Goal: Check status

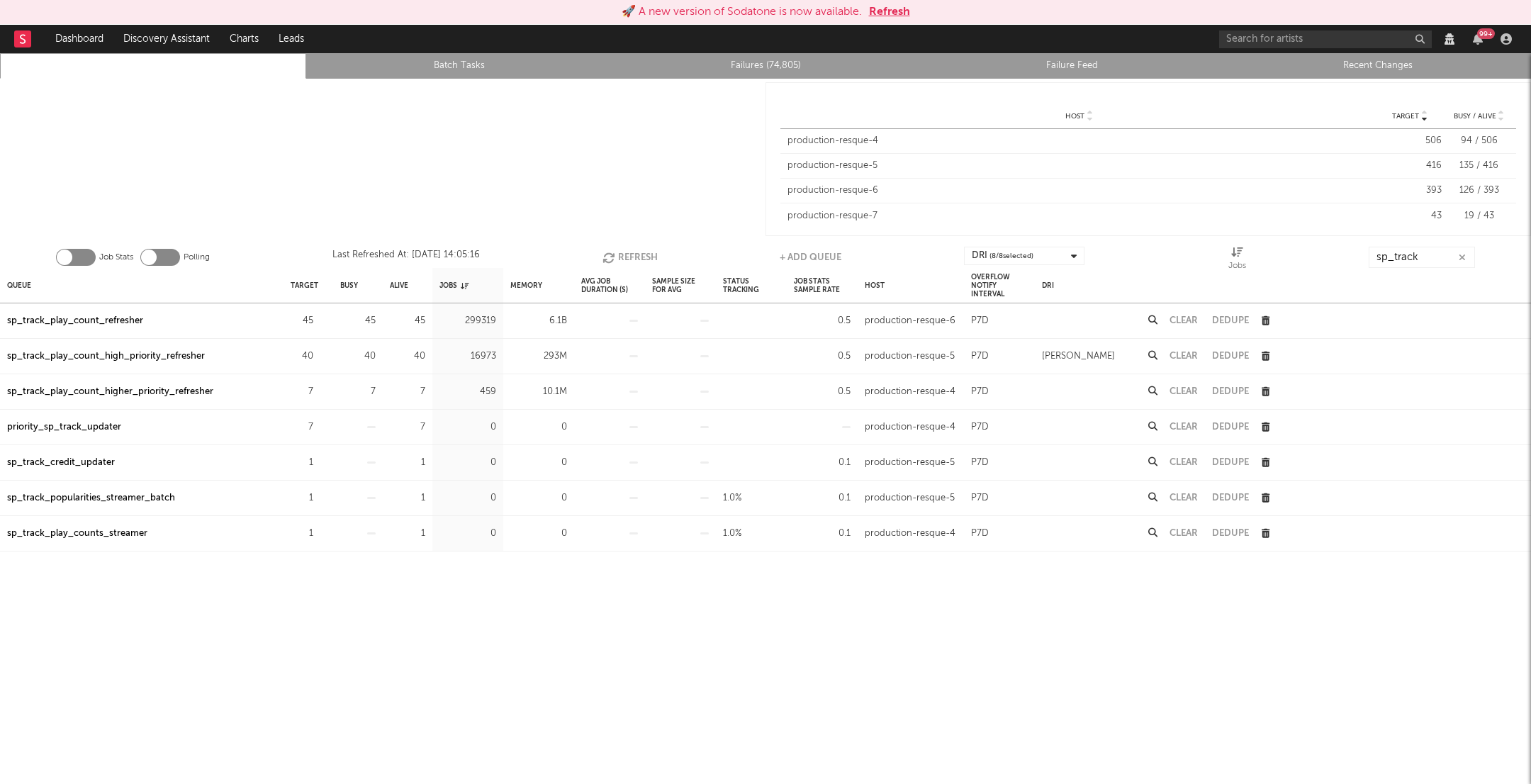
click at [640, 249] on button "Refresh" at bounding box center [630, 258] width 55 height 21
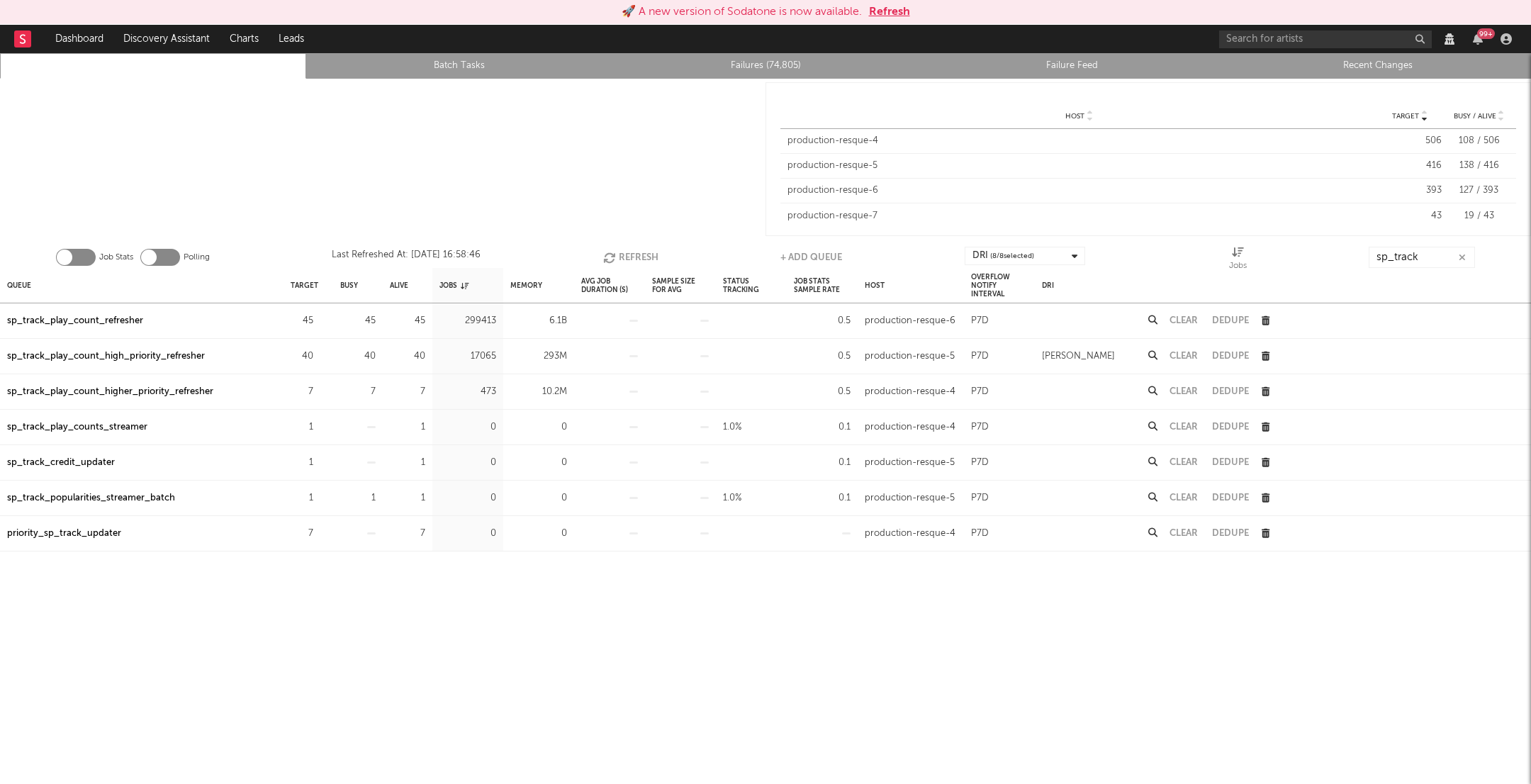
click at [640, 249] on button "Refresh" at bounding box center [630, 258] width 55 height 21
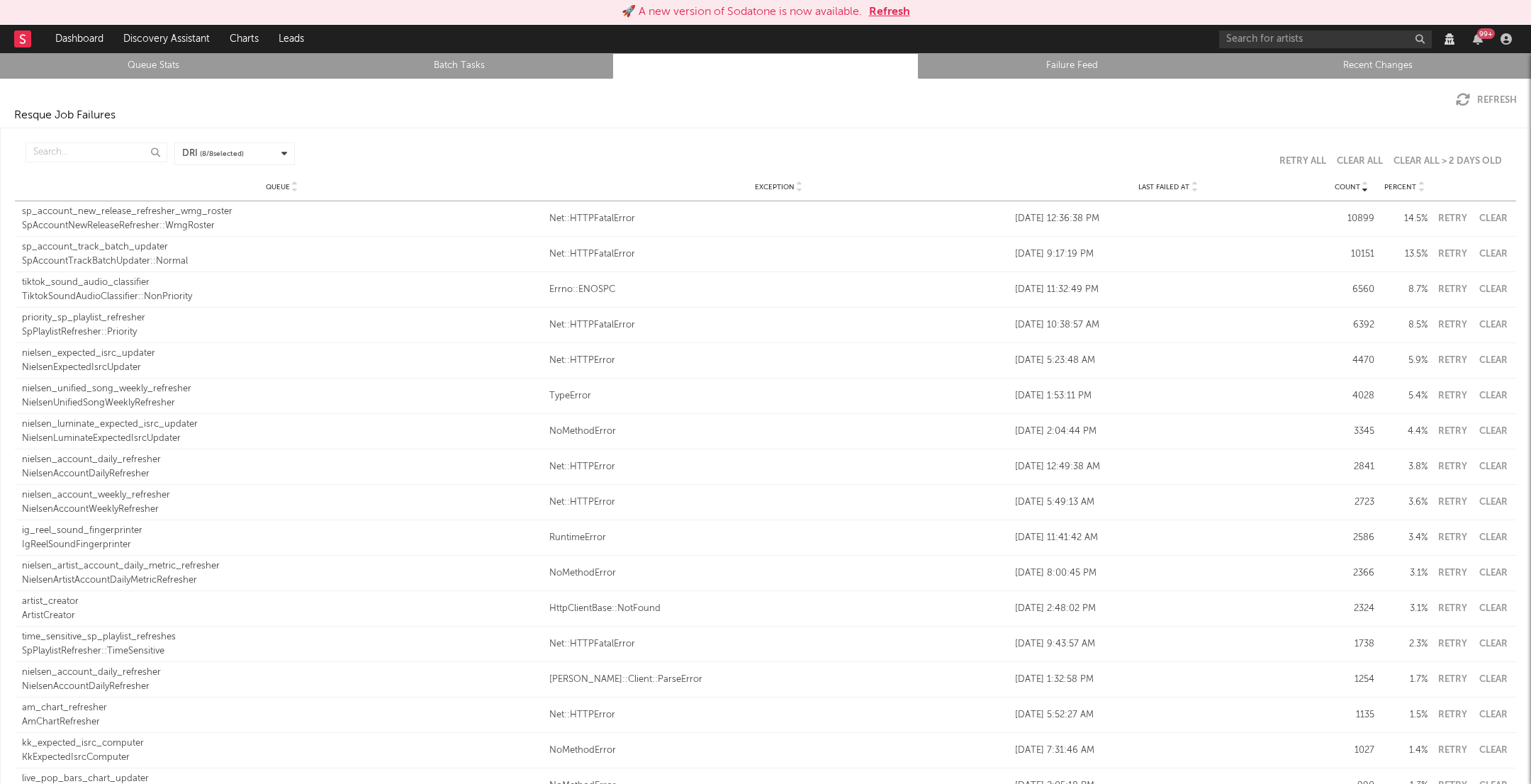
click at [1485, 102] on button "Refresh" at bounding box center [1487, 100] width 61 height 14
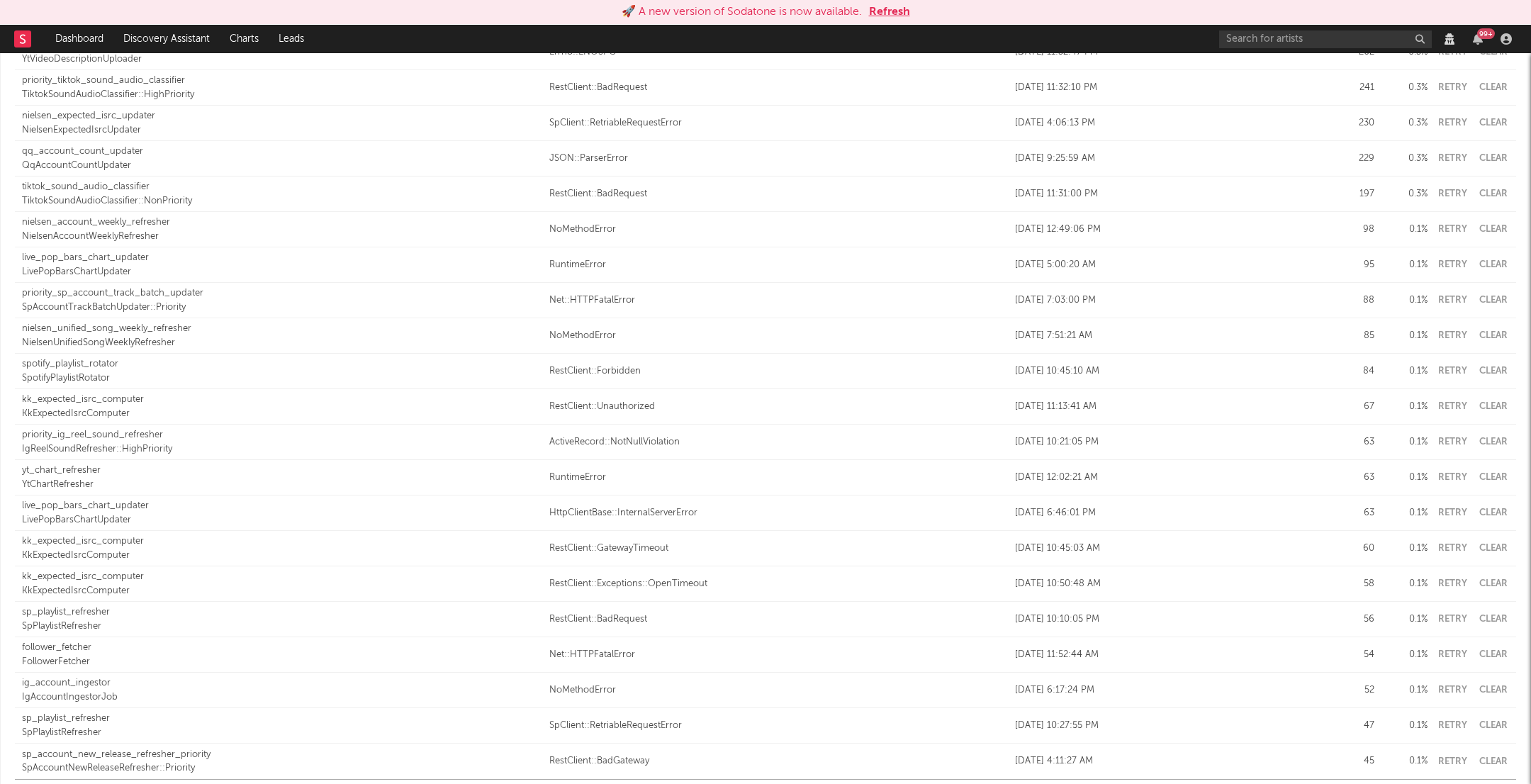
scroll to position [1627, 0]
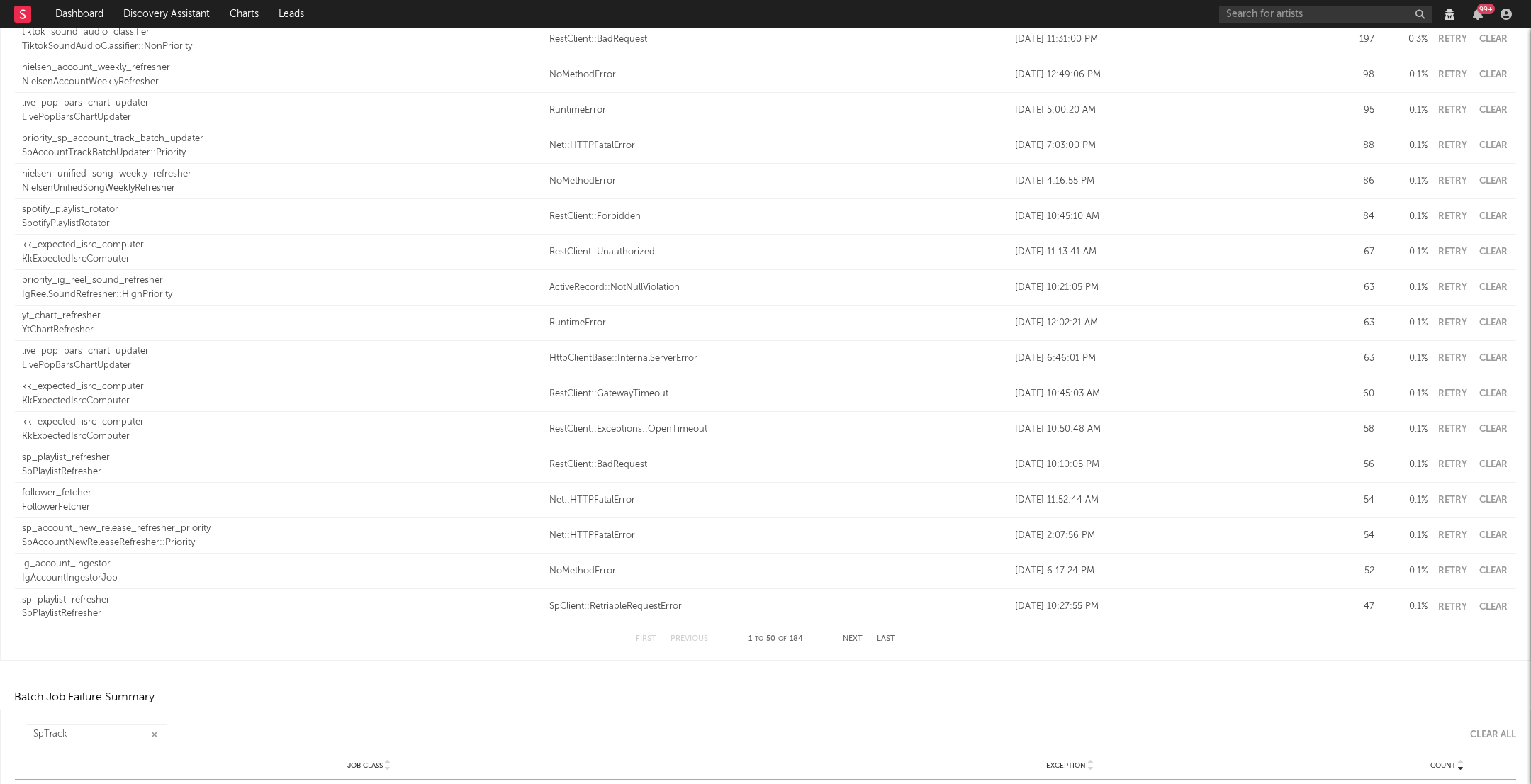
scroll to position [1602, 0]
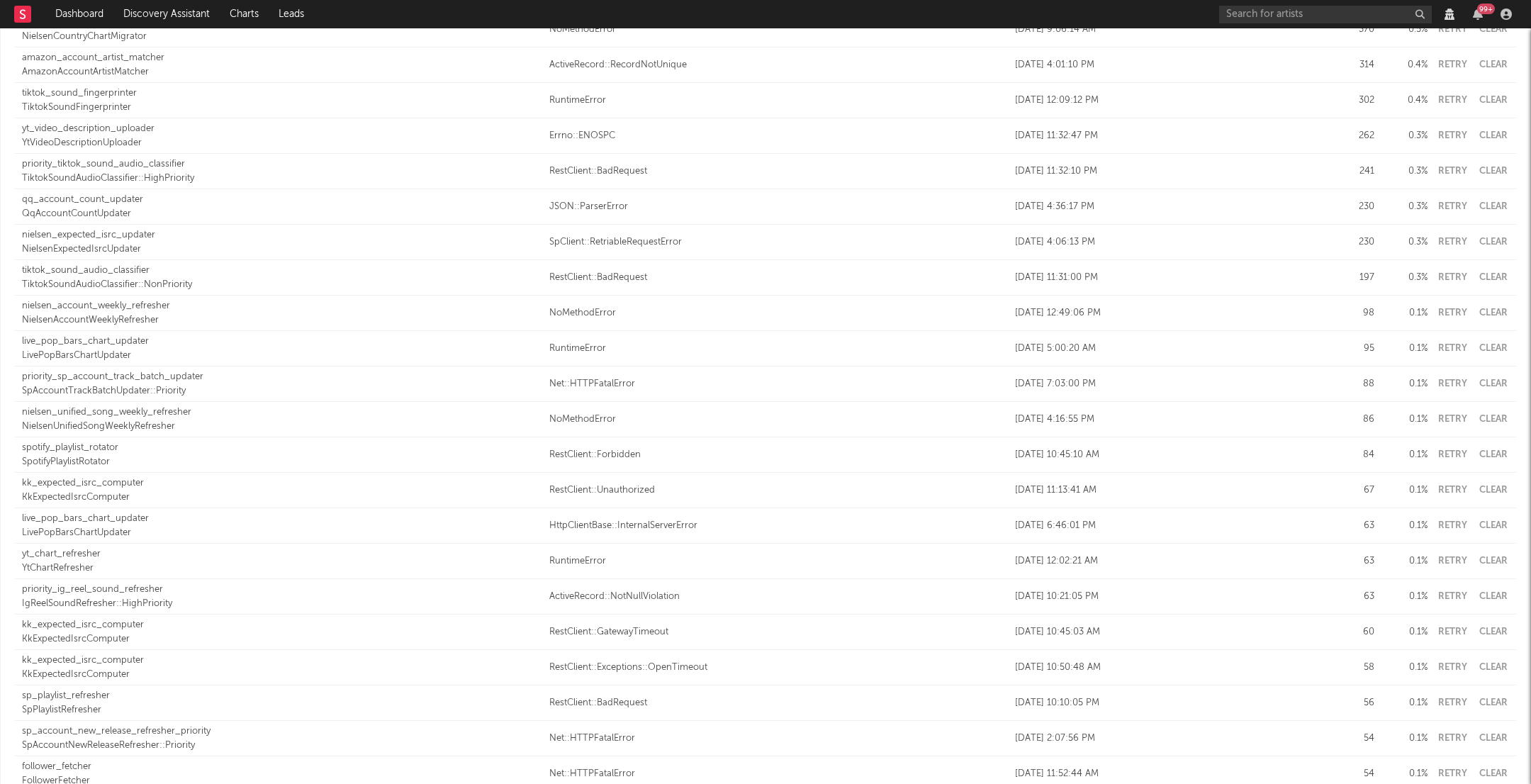
scroll to position [1602, 0]
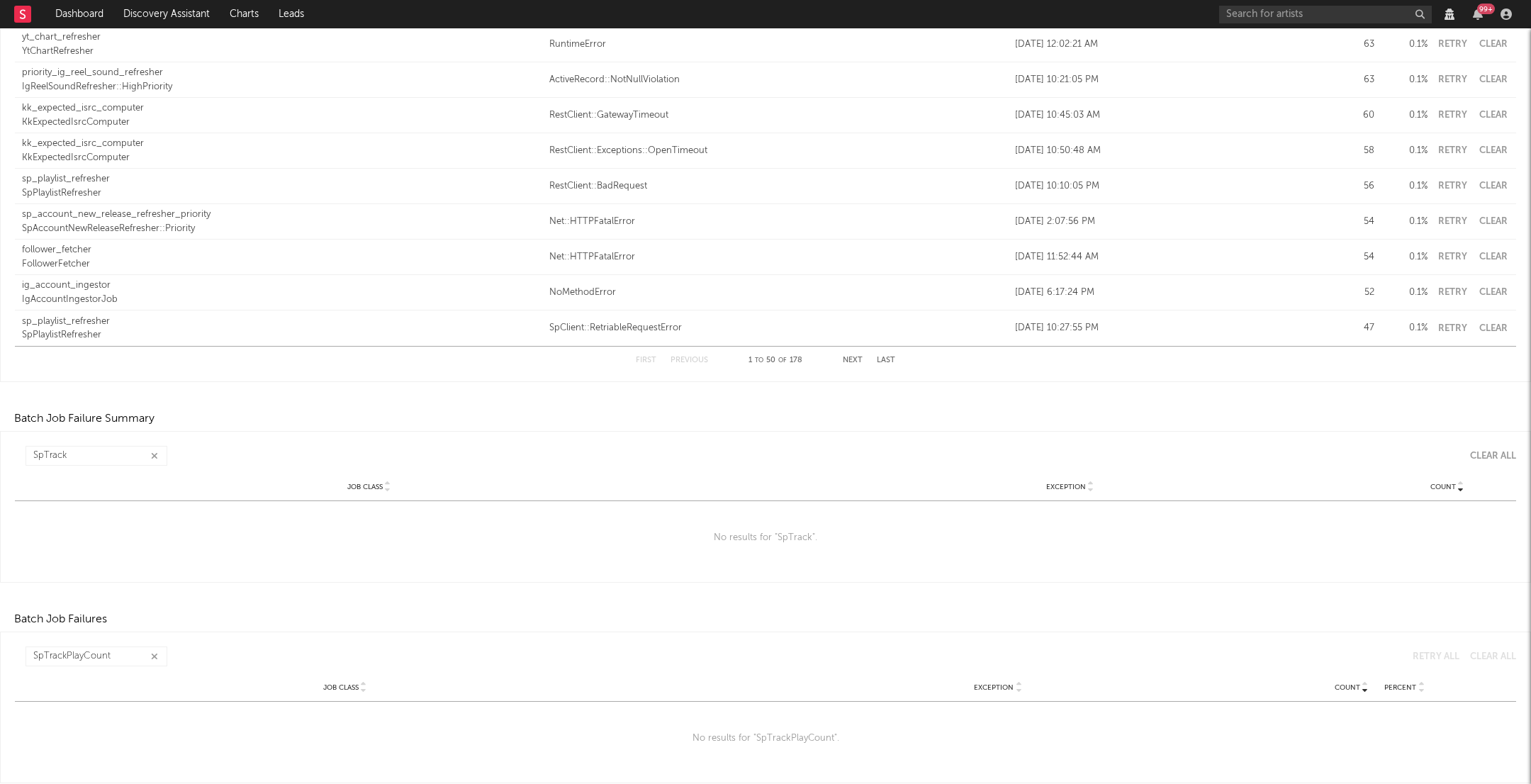
click at [151, 451] on icon "button" at bounding box center [154, 456] width 7 height 10
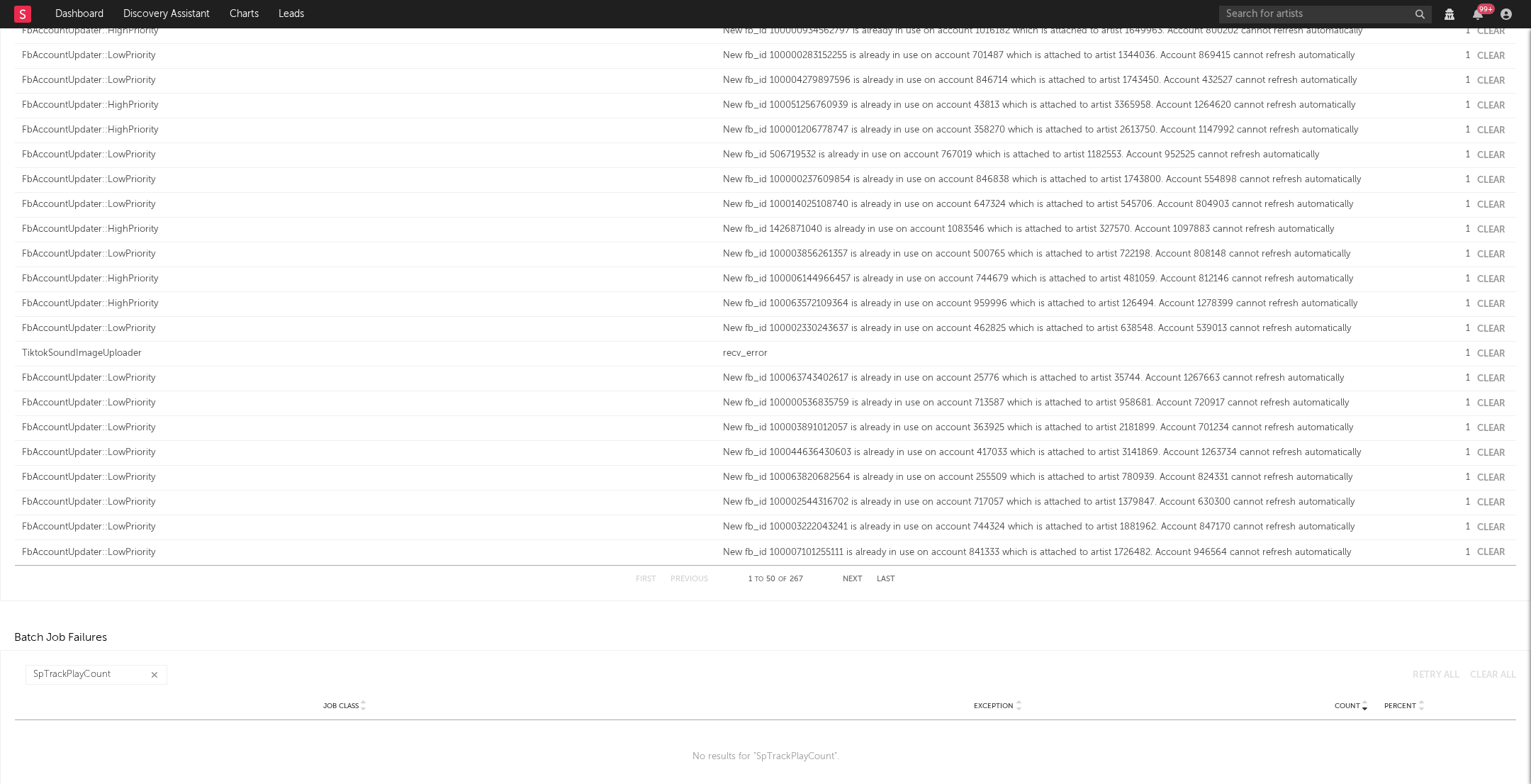
scroll to position [2797, 0]
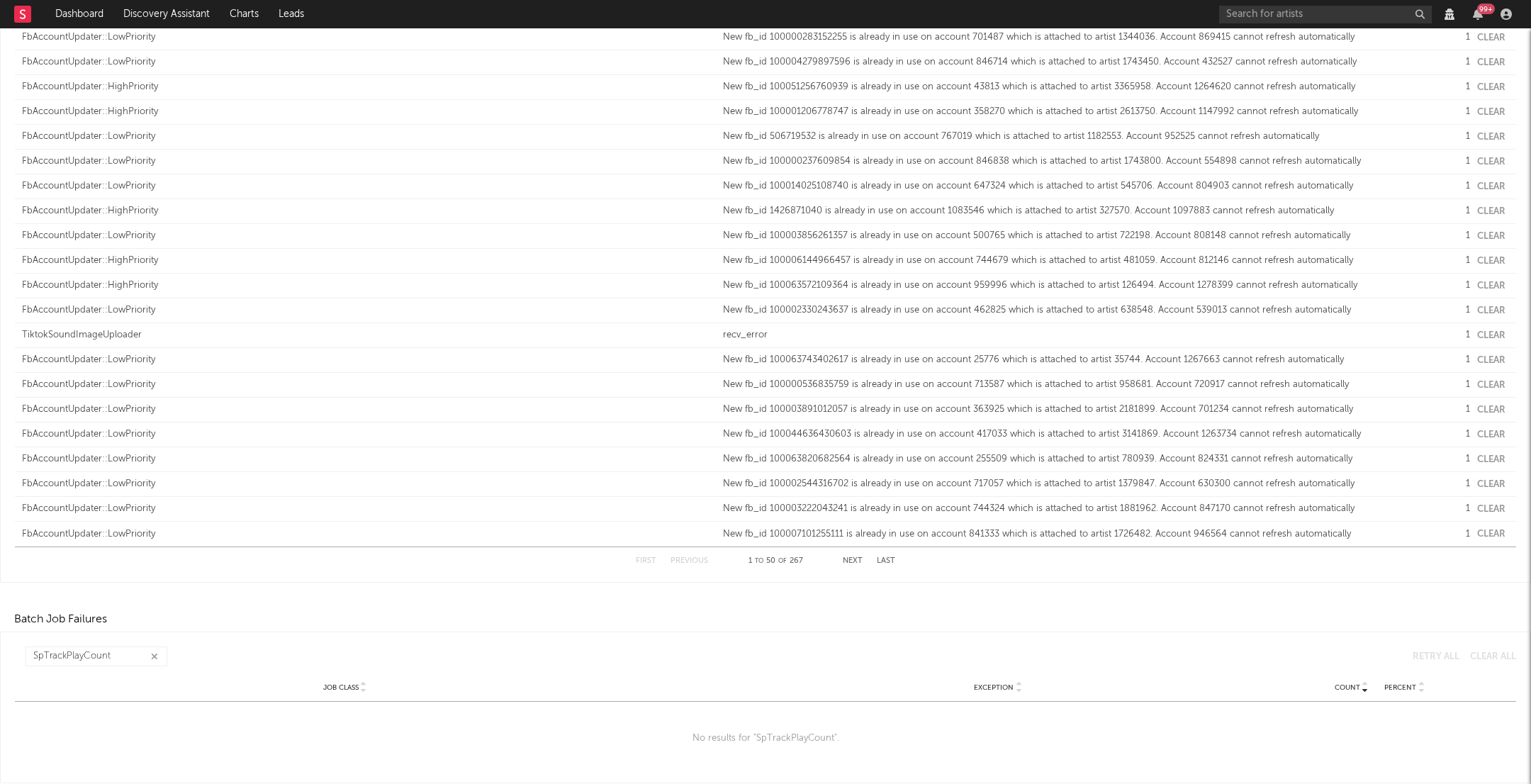
click at [858, 567] on div "First Previous 1 to 50 of 267 Next Last" at bounding box center [766, 562] width 259 height 28
click at [851, 557] on button "Next" at bounding box center [853, 561] width 20 height 8
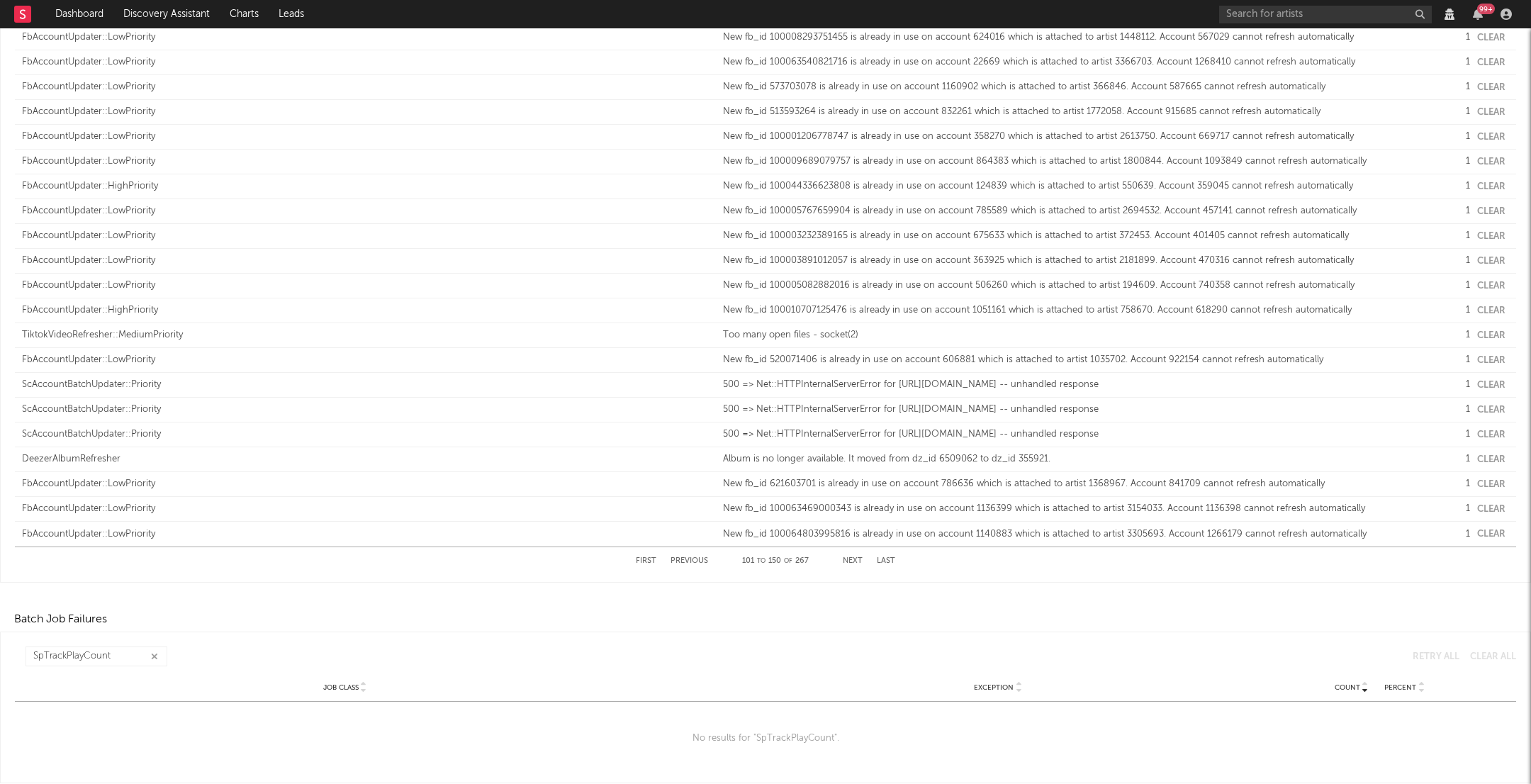
click at [851, 557] on button "Next" at bounding box center [853, 561] width 20 height 8
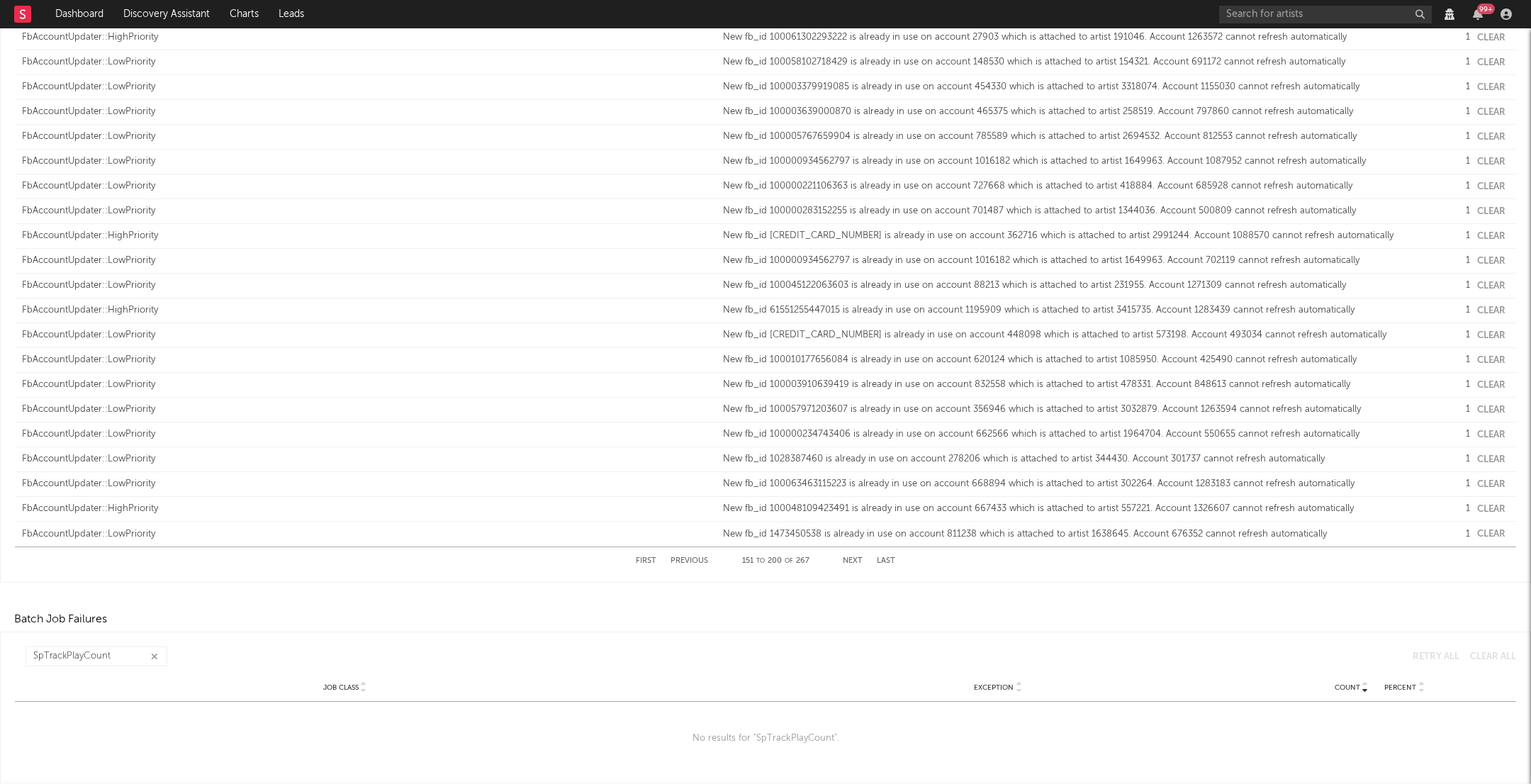
click at [851, 557] on button "Next" at bounding box center [853, 561] width 20 height 8
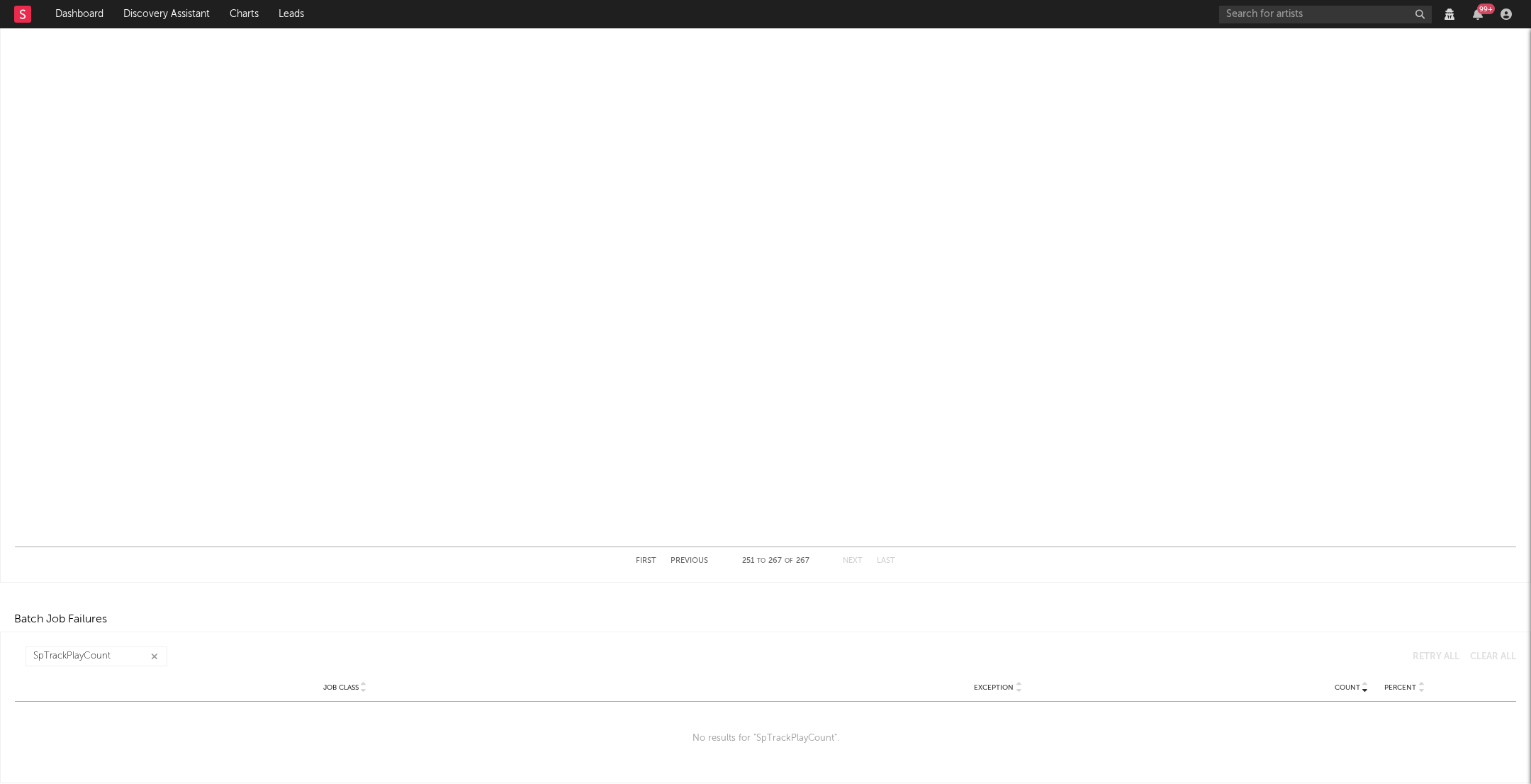
click at [851, 557] on button "Next" at bounding box center [853, 561] width 20 height 8
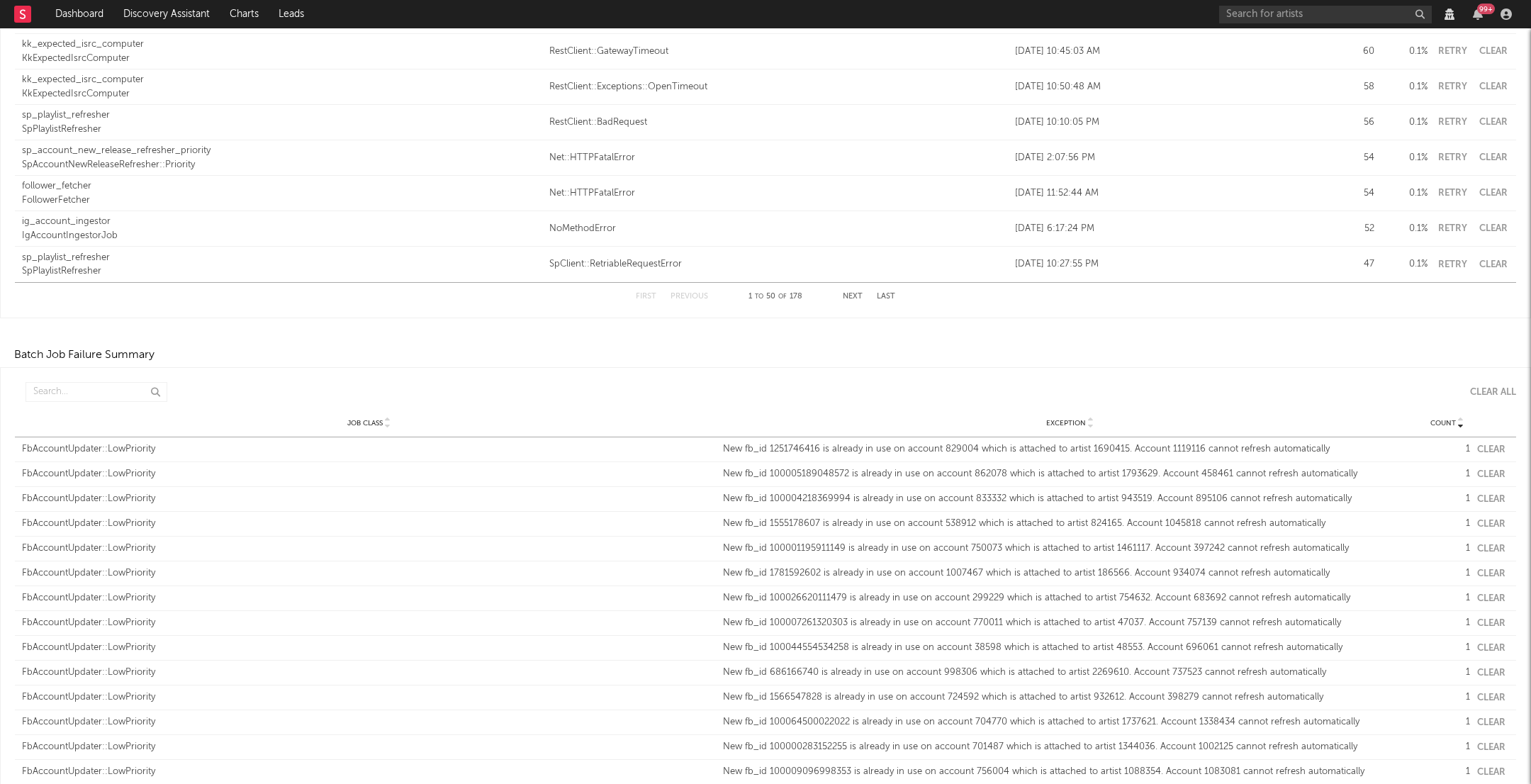
scroll to position [1678, 0]
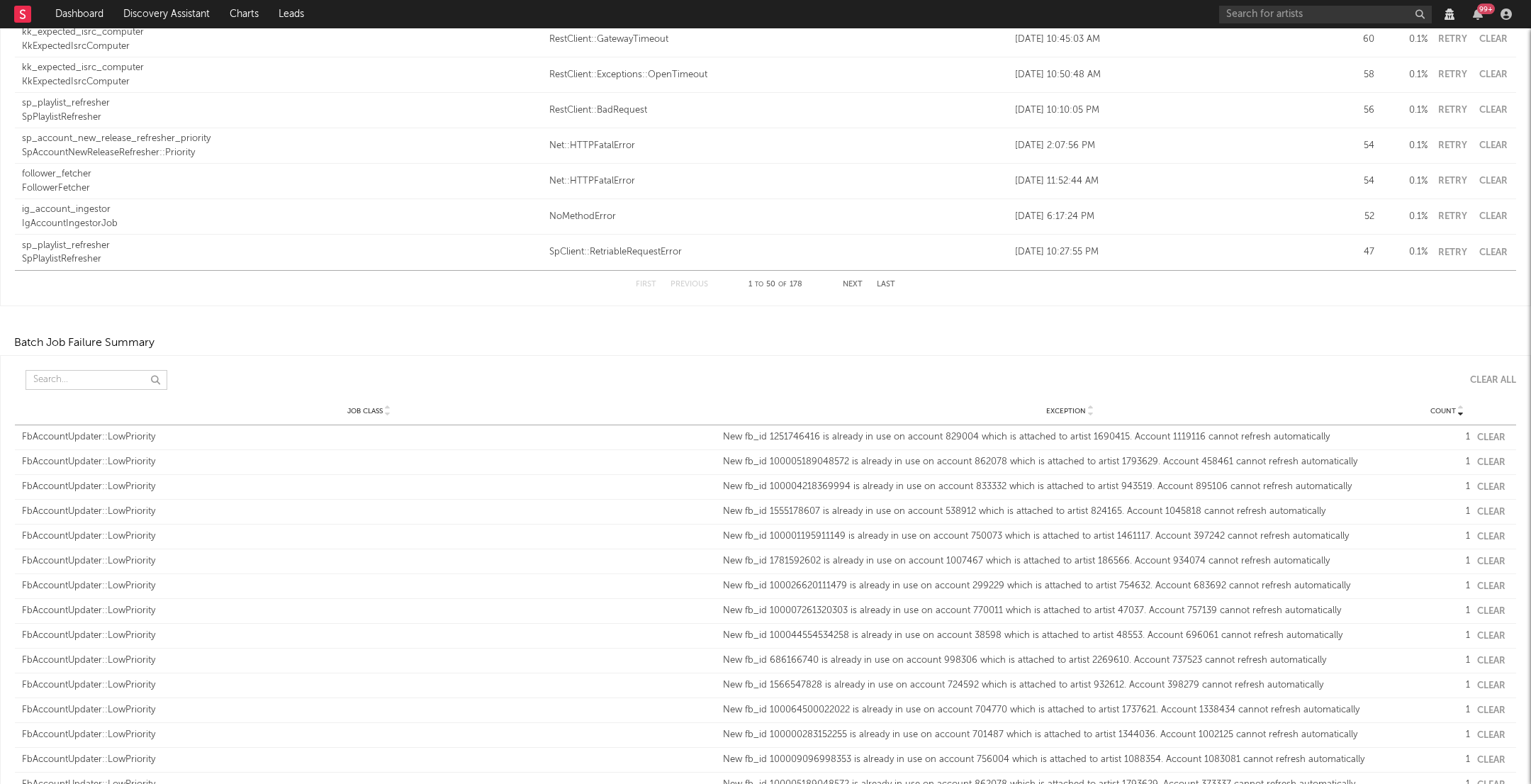
click at [39, 380] on input "text" at bounding box center [96, 379] width 142 height 20
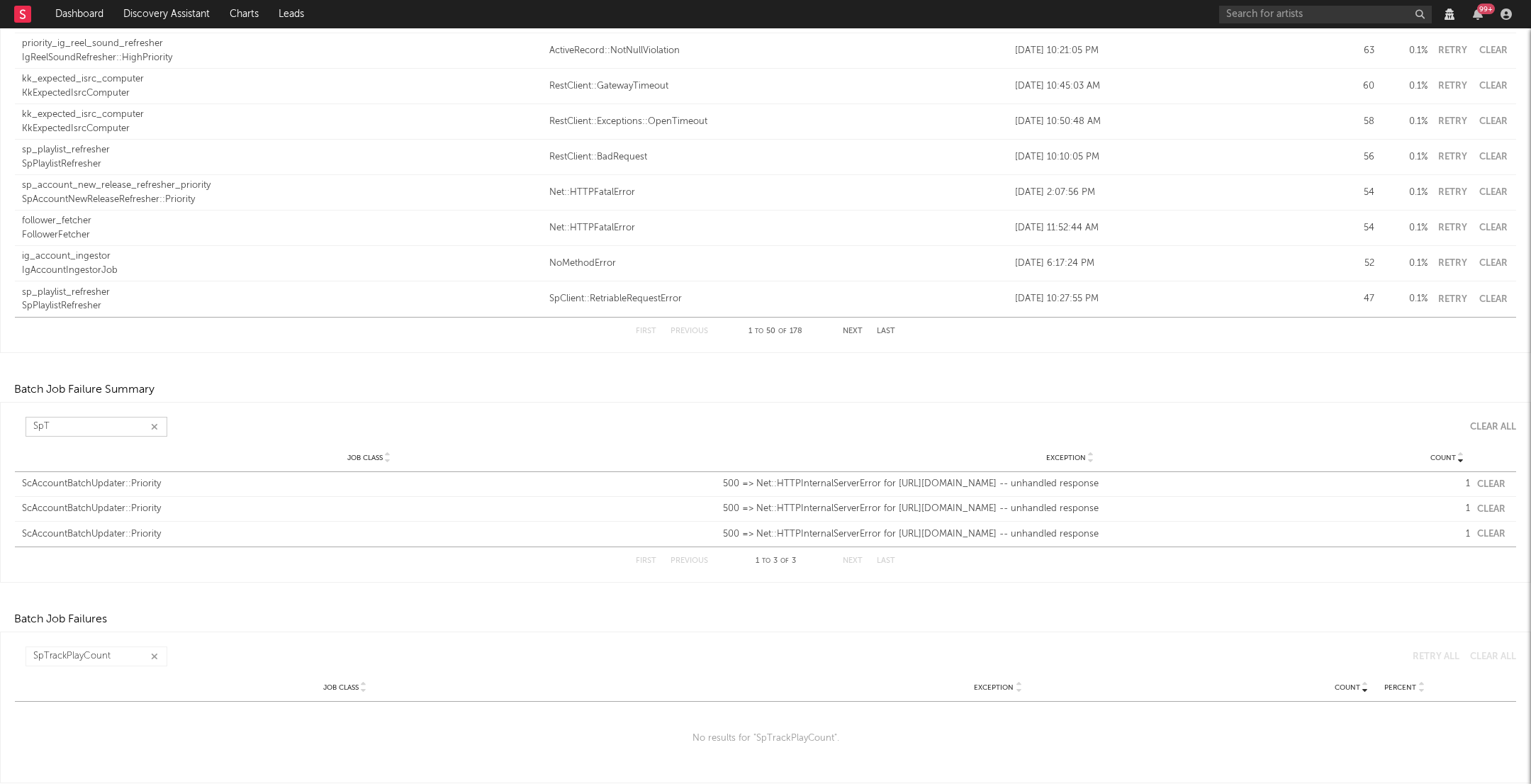
scroll to position [1602, 0]
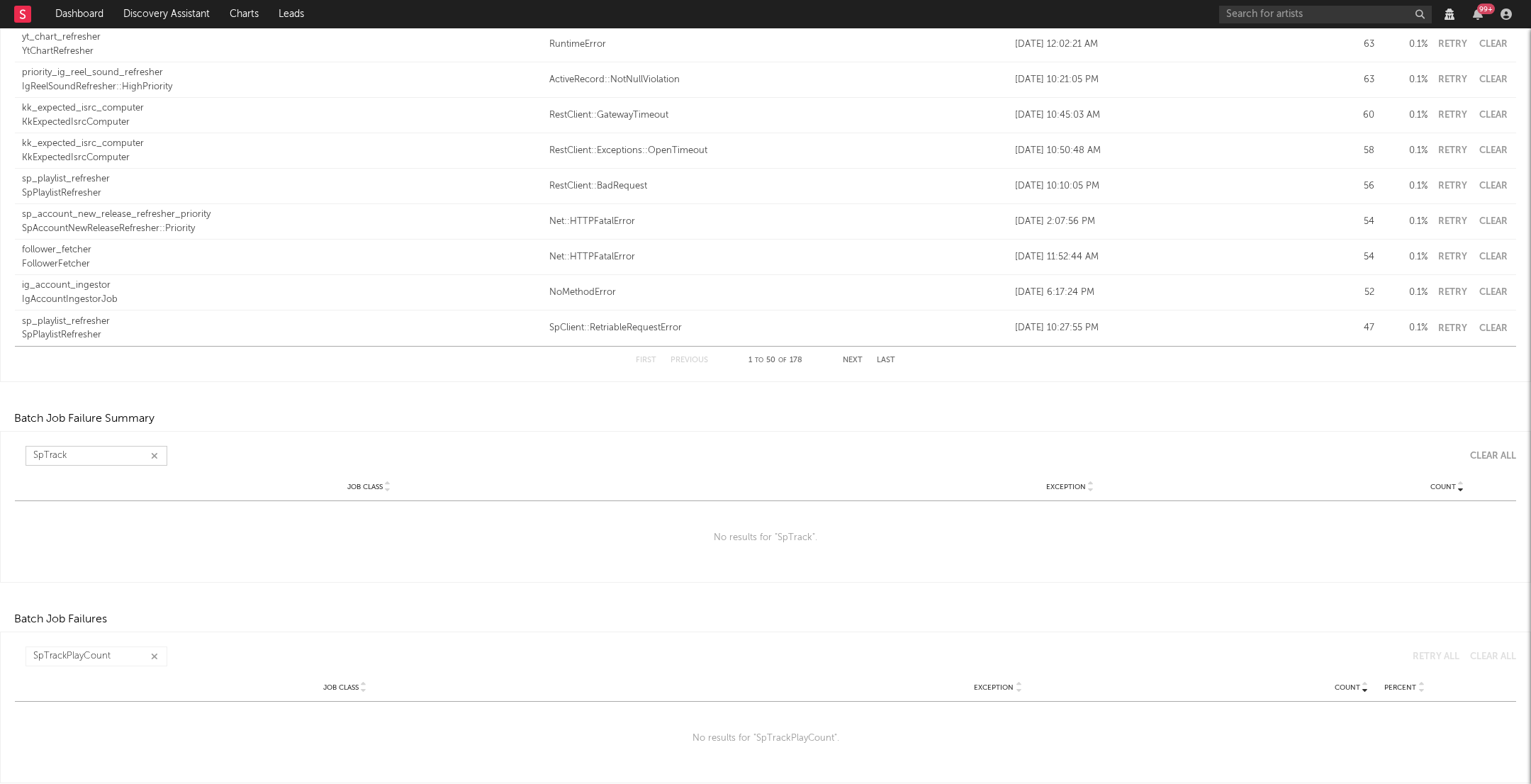
type input "SpTrack"
click at [154, 652] on icon "button" at bounding box center [154, 656] width 7 height 10
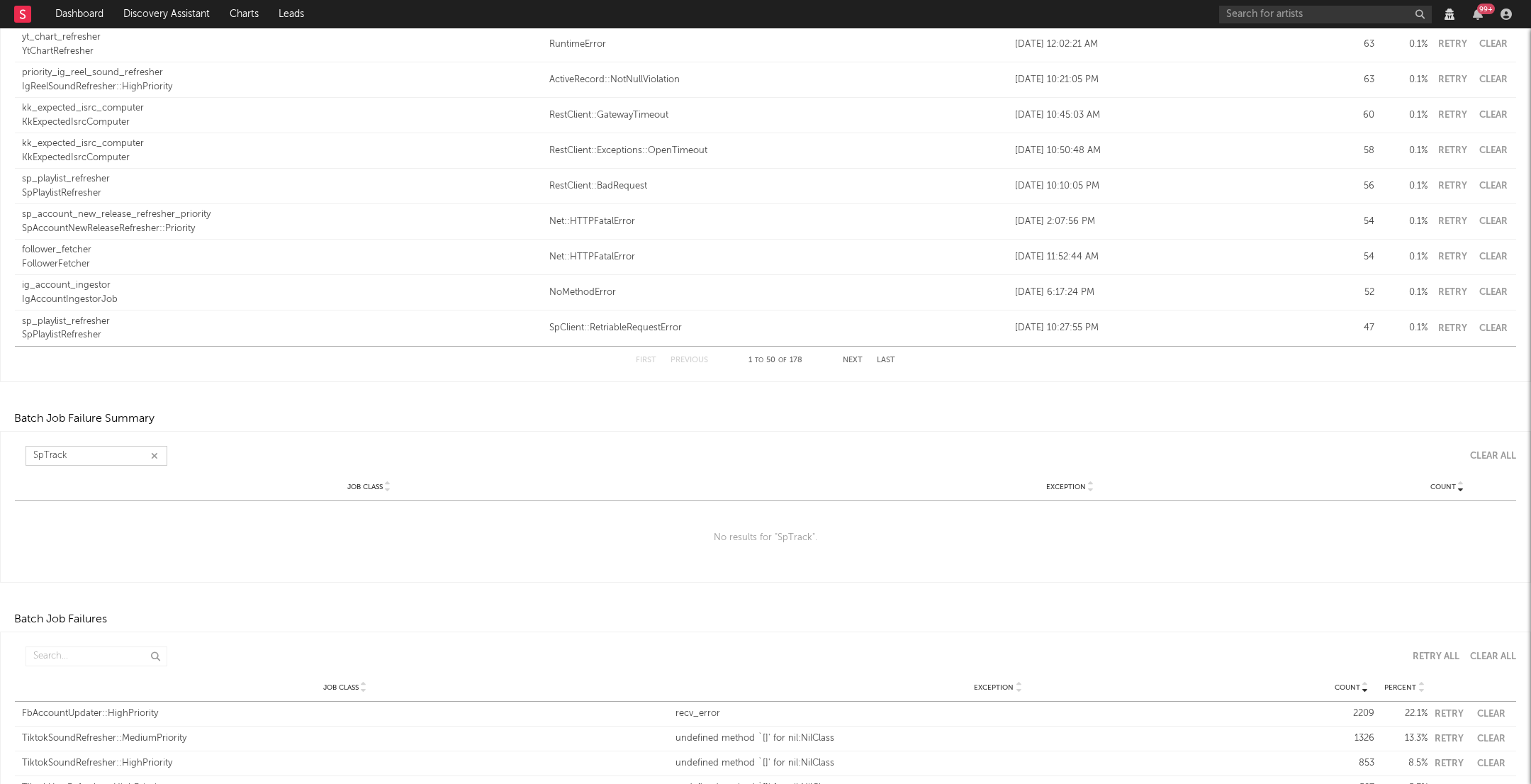
scroll to position [1678, 0]
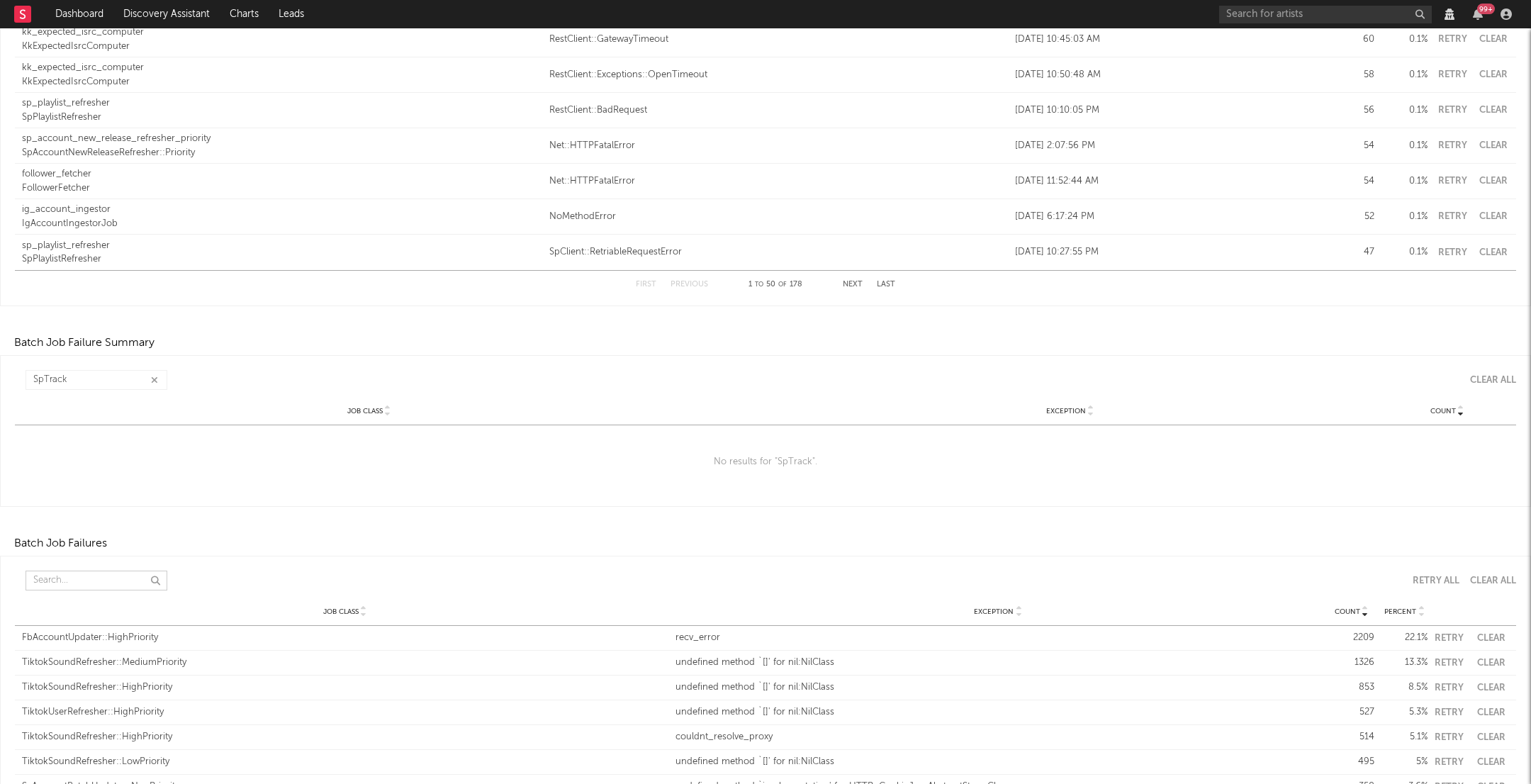
click at [93, 580] on input "text" at bounding box center [96, 580] width 142 height 20
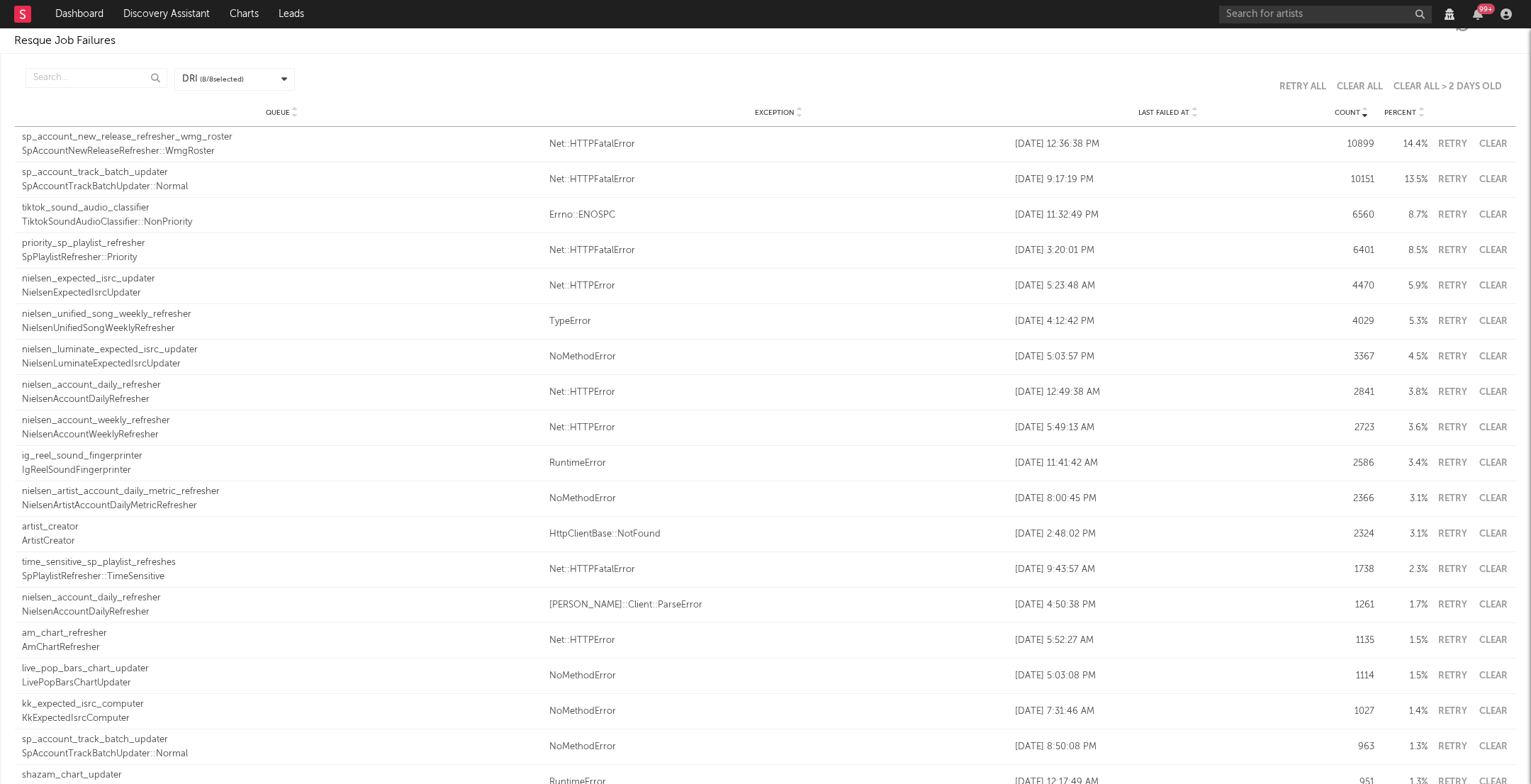
scroll to position [0, 0]
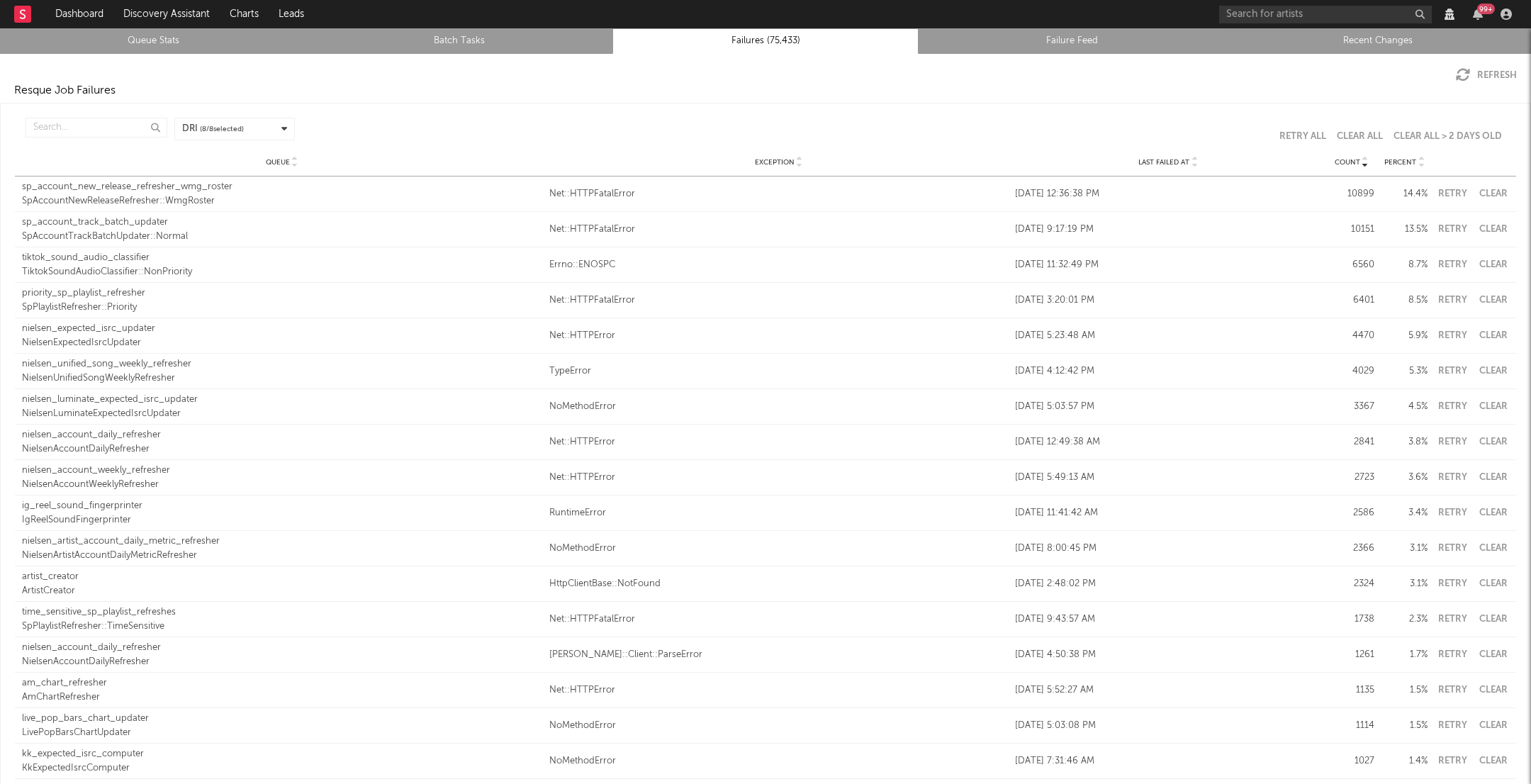
type input "Sp"
